Goal: Navigation & Orientation: Find specific page/section

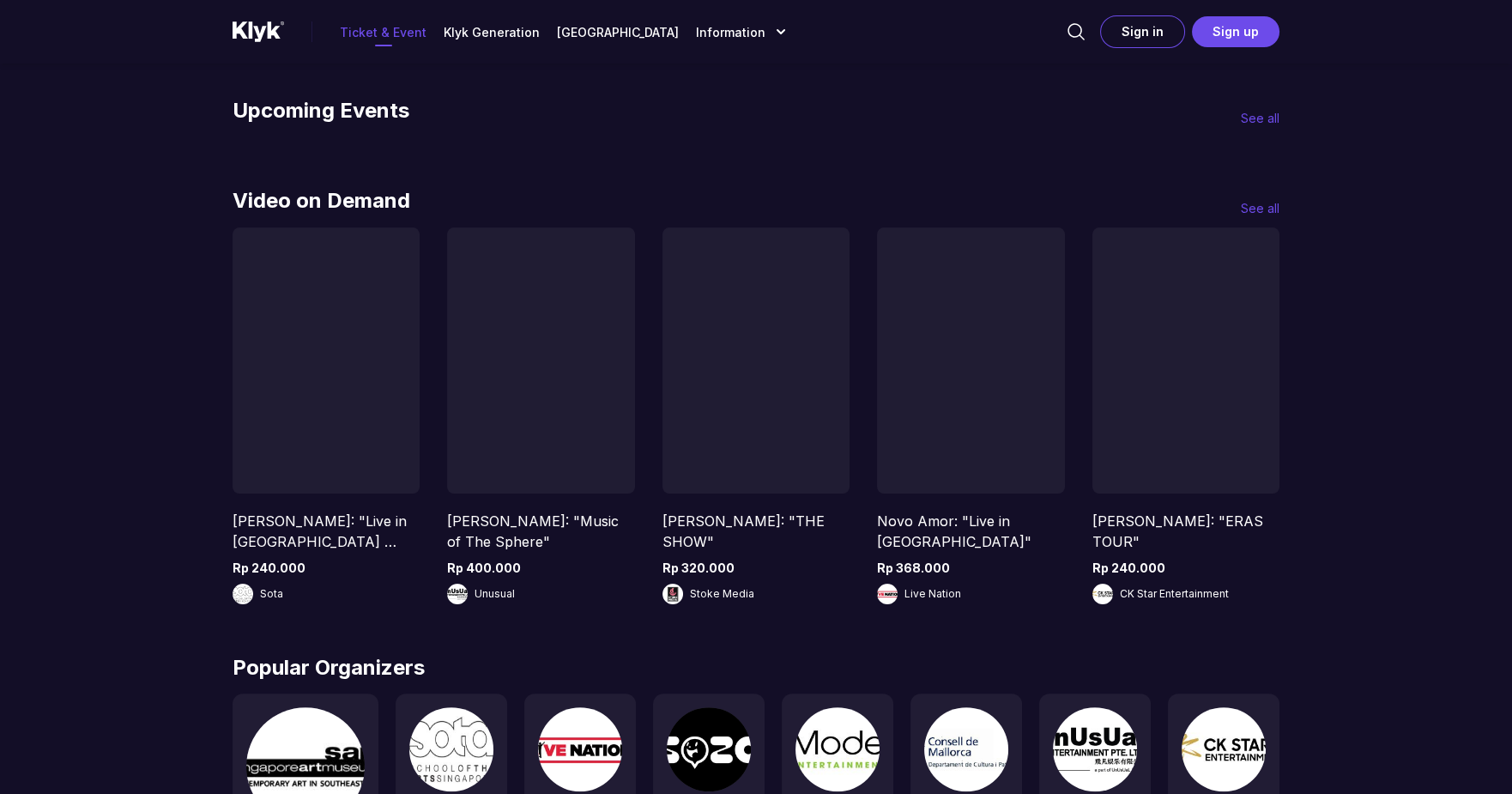
scroll to position [720, 0]
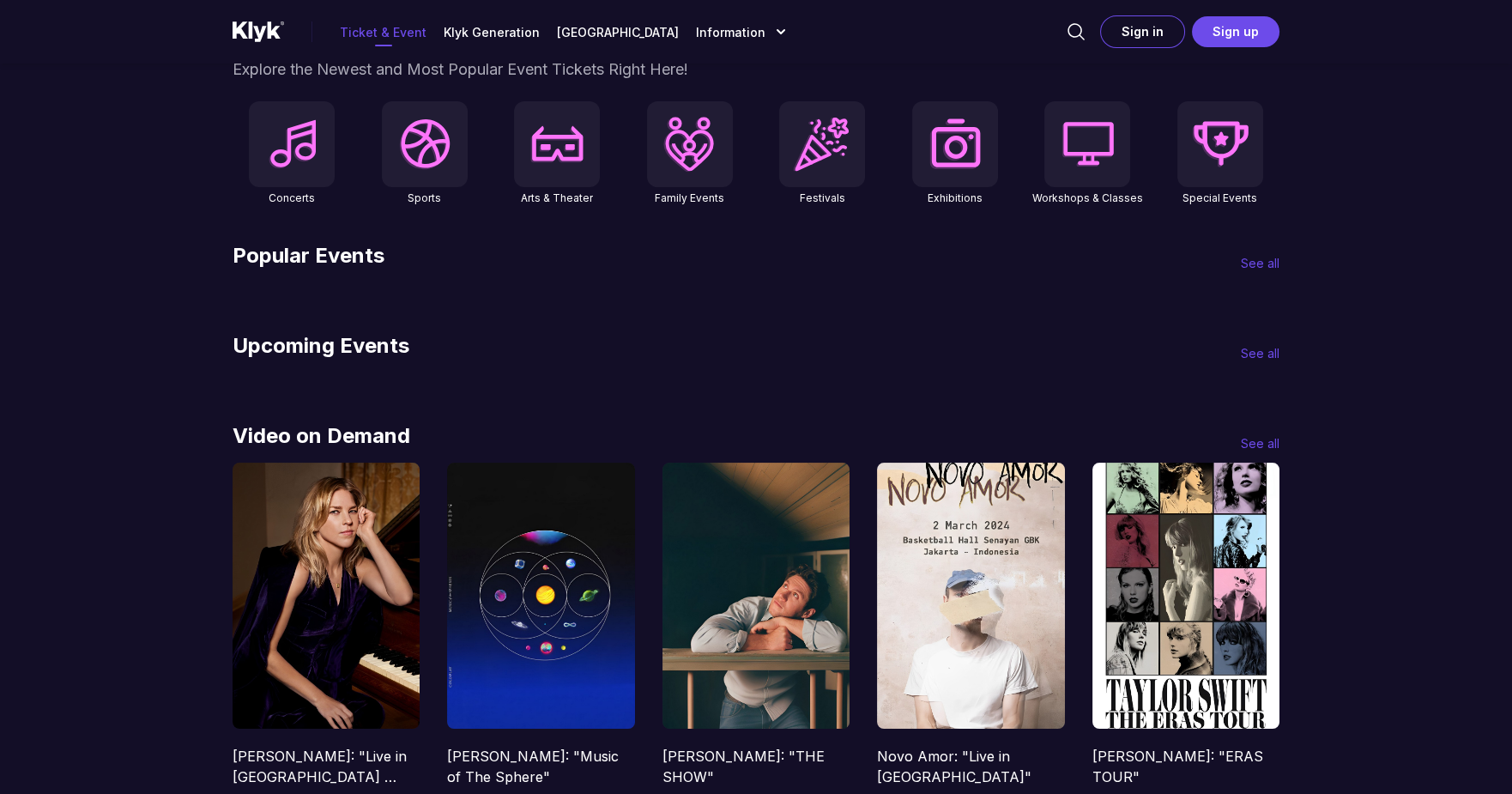
click at [1272, 354] on p "See all" at bounding box center [1260, 353] width 39 height 18
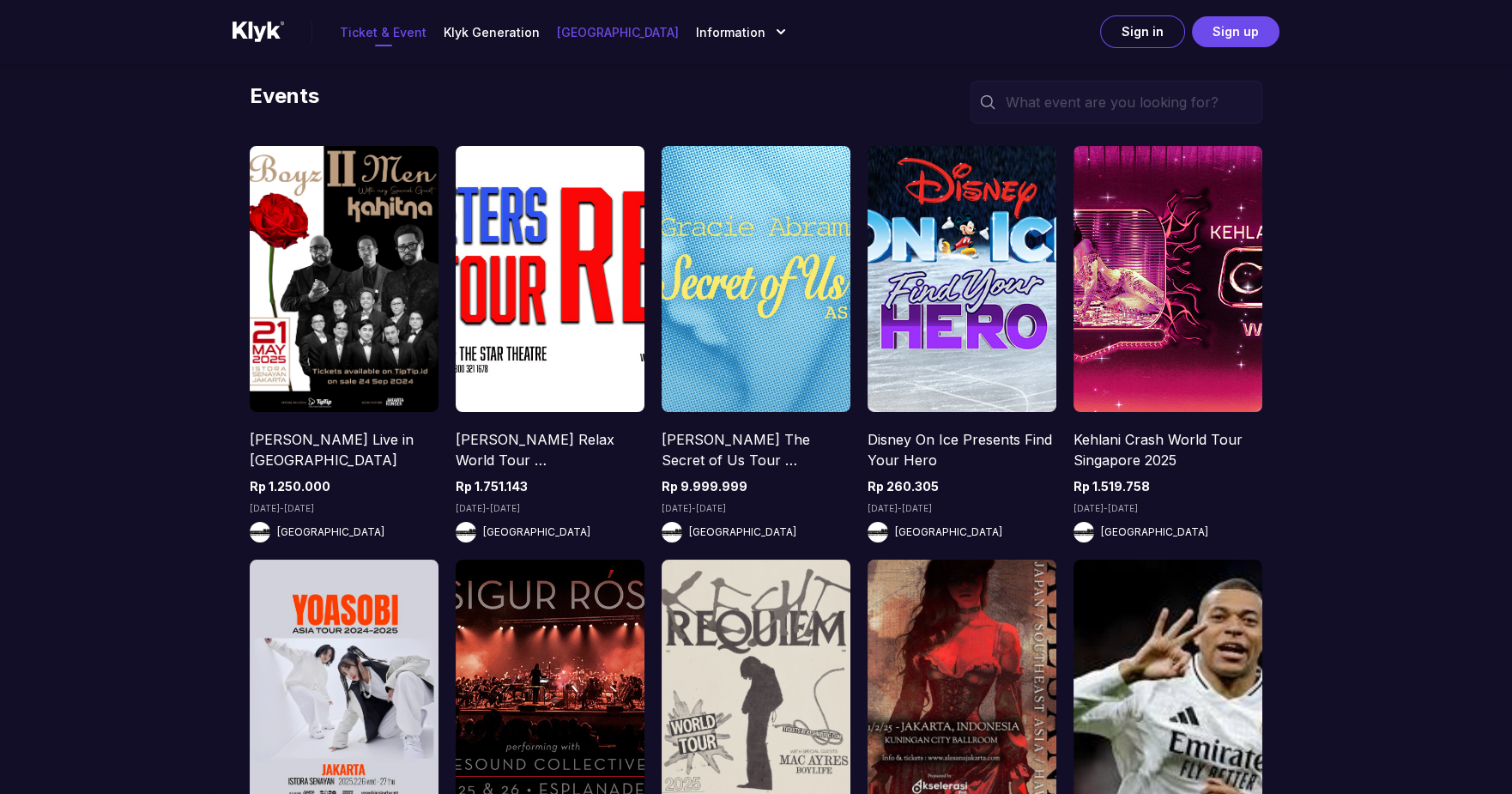
click at [580, 30] on p "[GEOGRAPHIC_DATA]" at bounding box center [617, 32] width 121 height 18
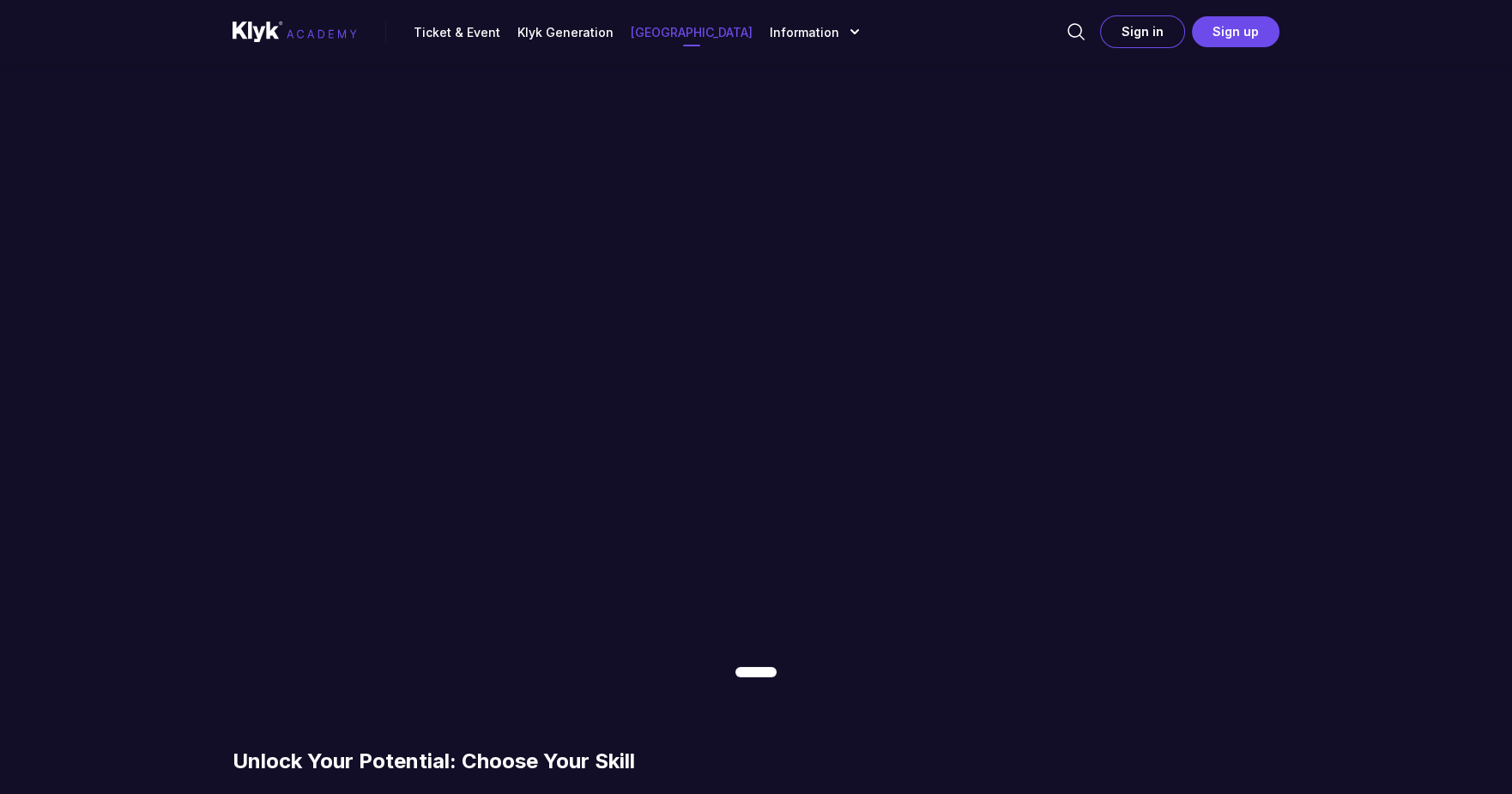
scroll to position [515, 0]
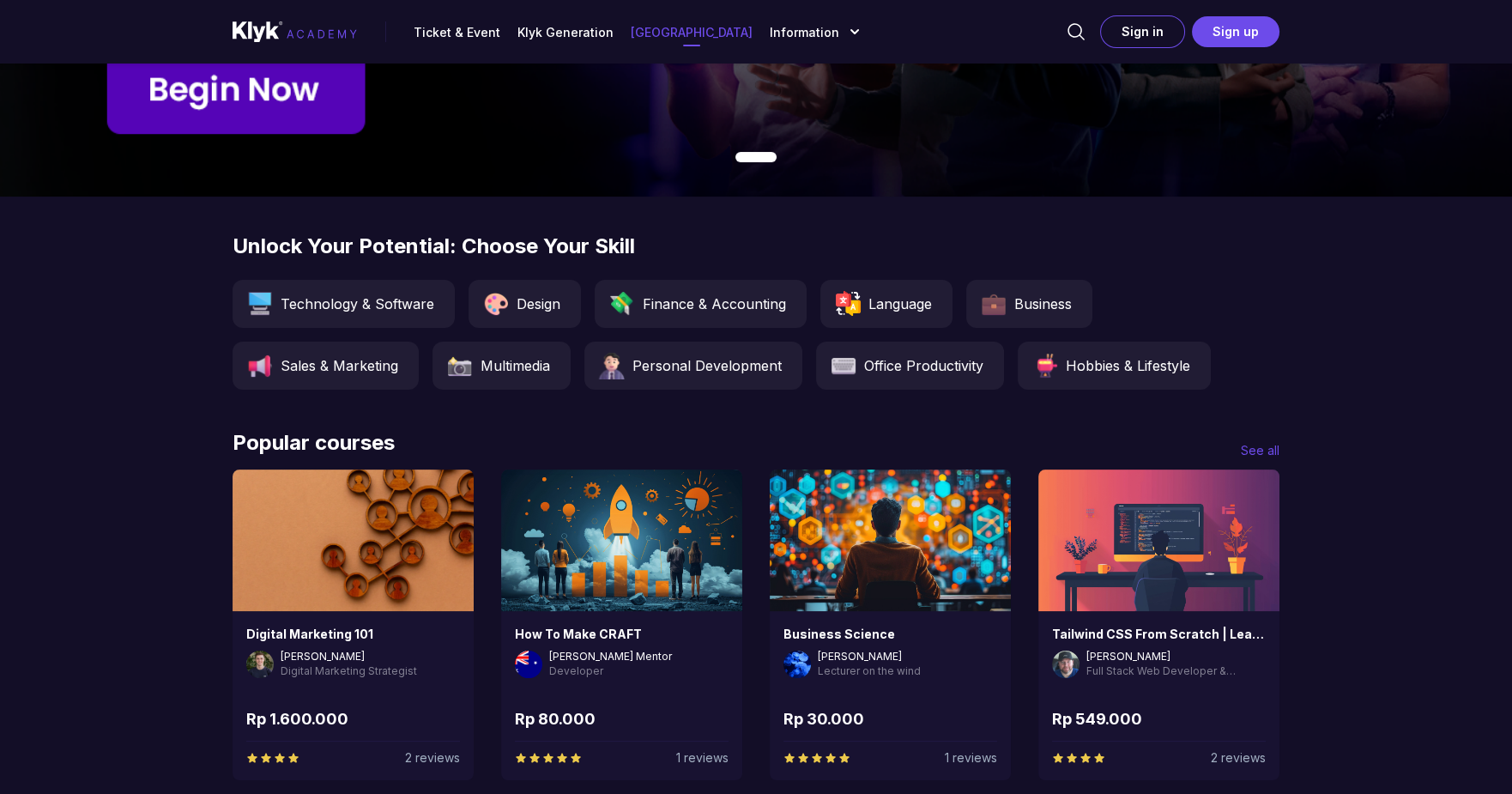
click at [374, 314] on div "Technology & Software" at bounding box center [343, 304] width 222 height 48
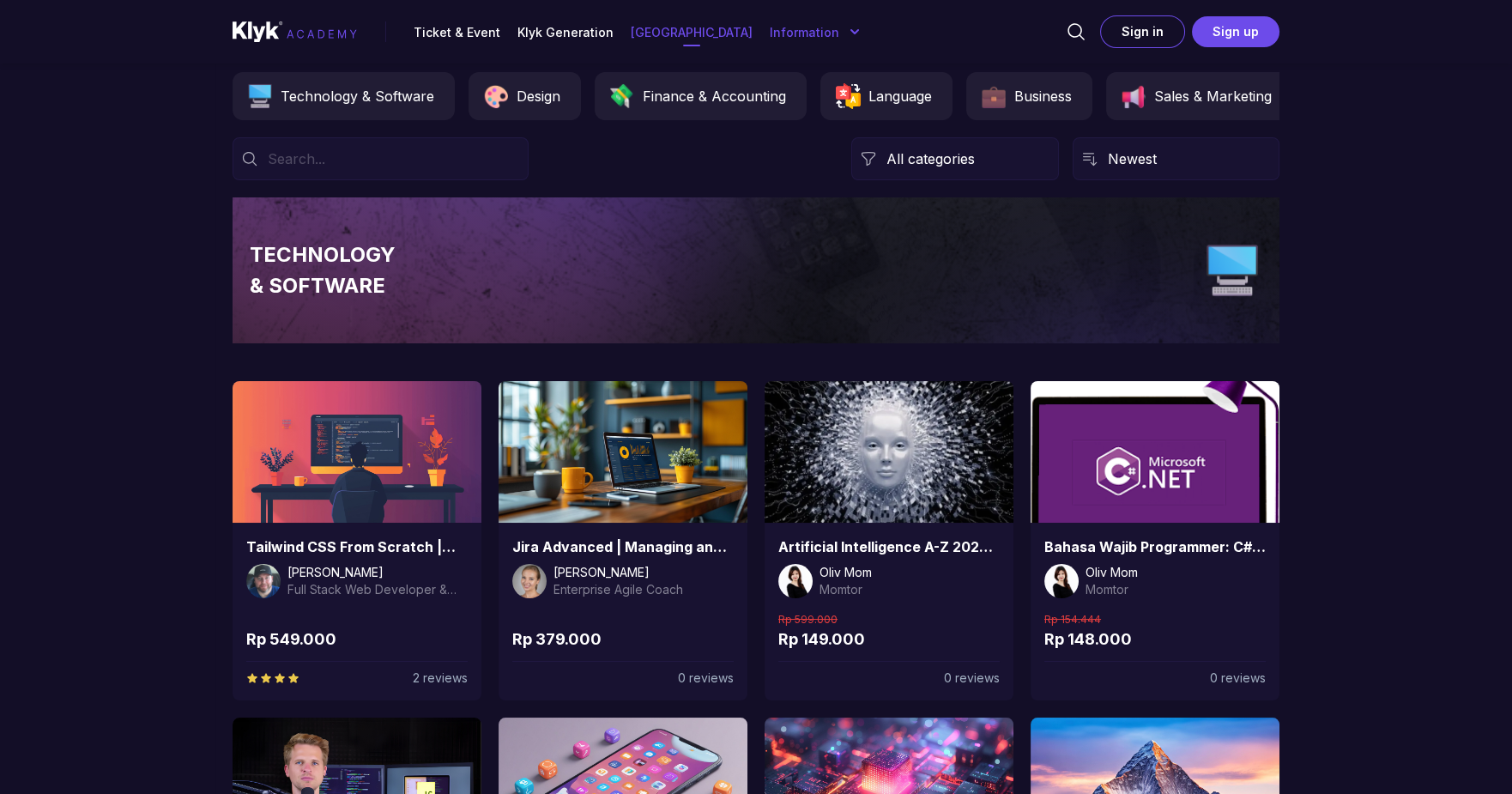
click at [846, 23] on icon "button" at bounding box center [854, 31] width 17 height 17
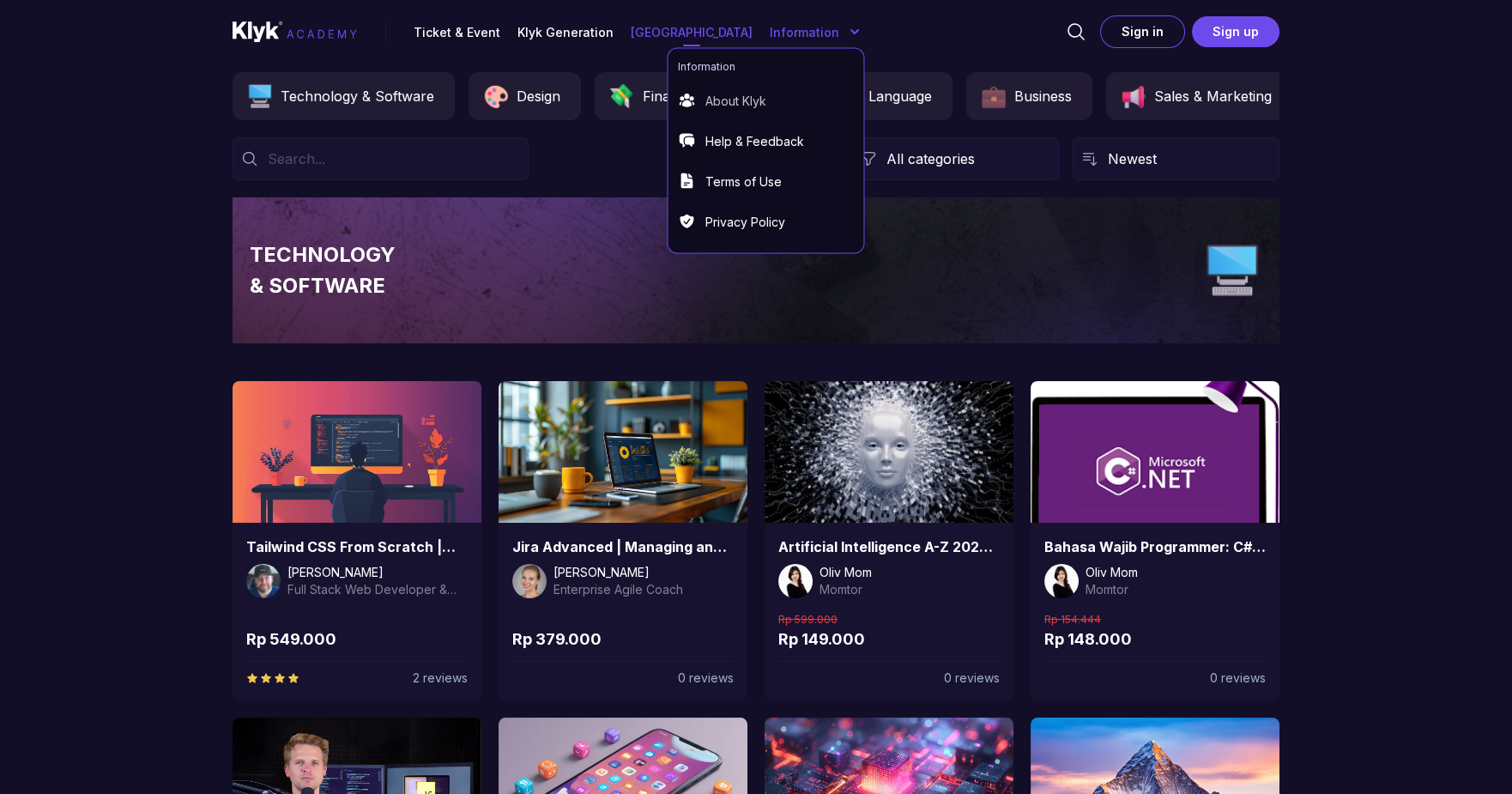
click at [748, 99] on p "About Klyk" at bounding box center [736, 101] width 61 height 18
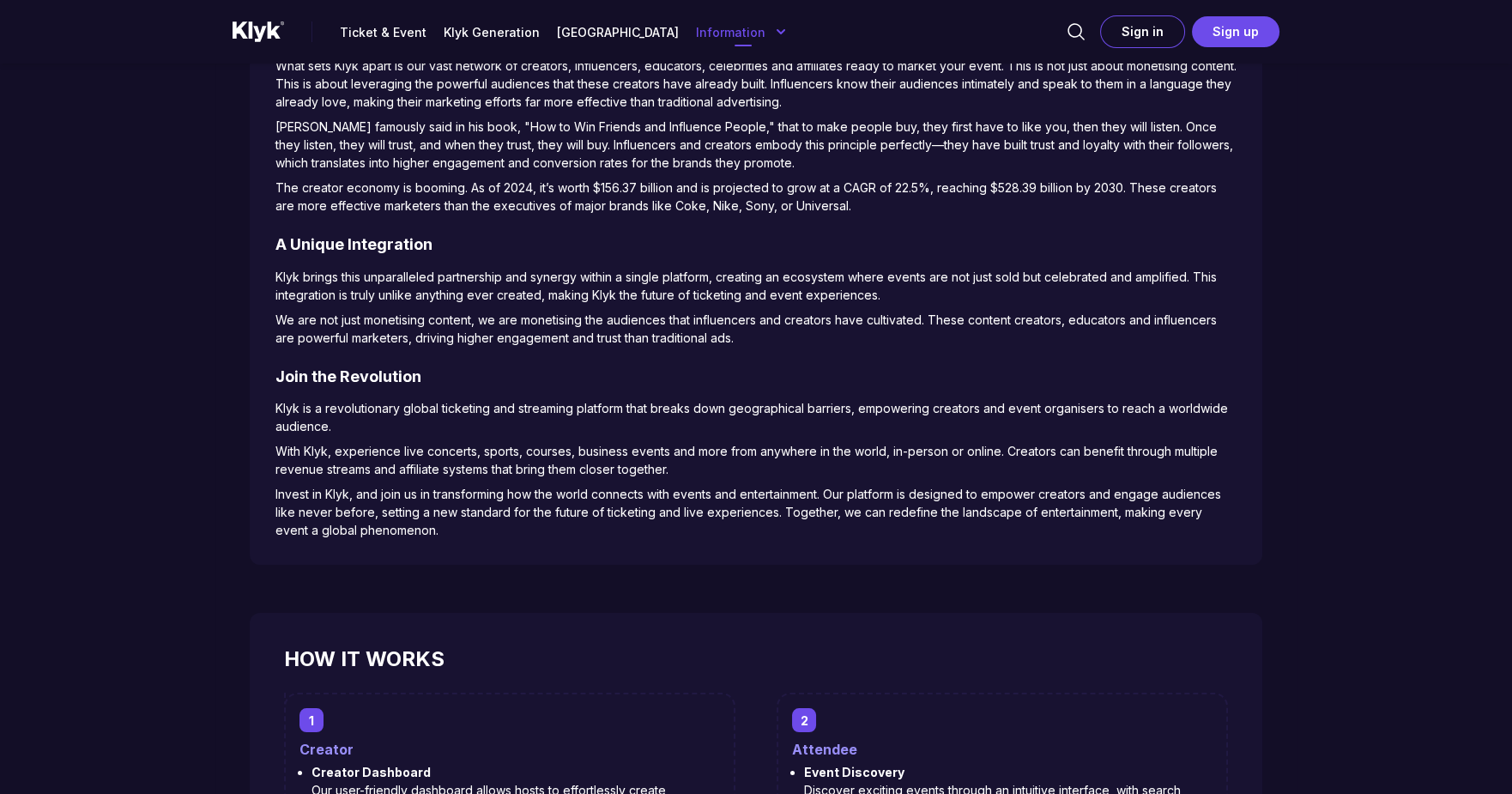
scroll to position [1133, 0]
